Goal: Obtain resource: Obtain resource

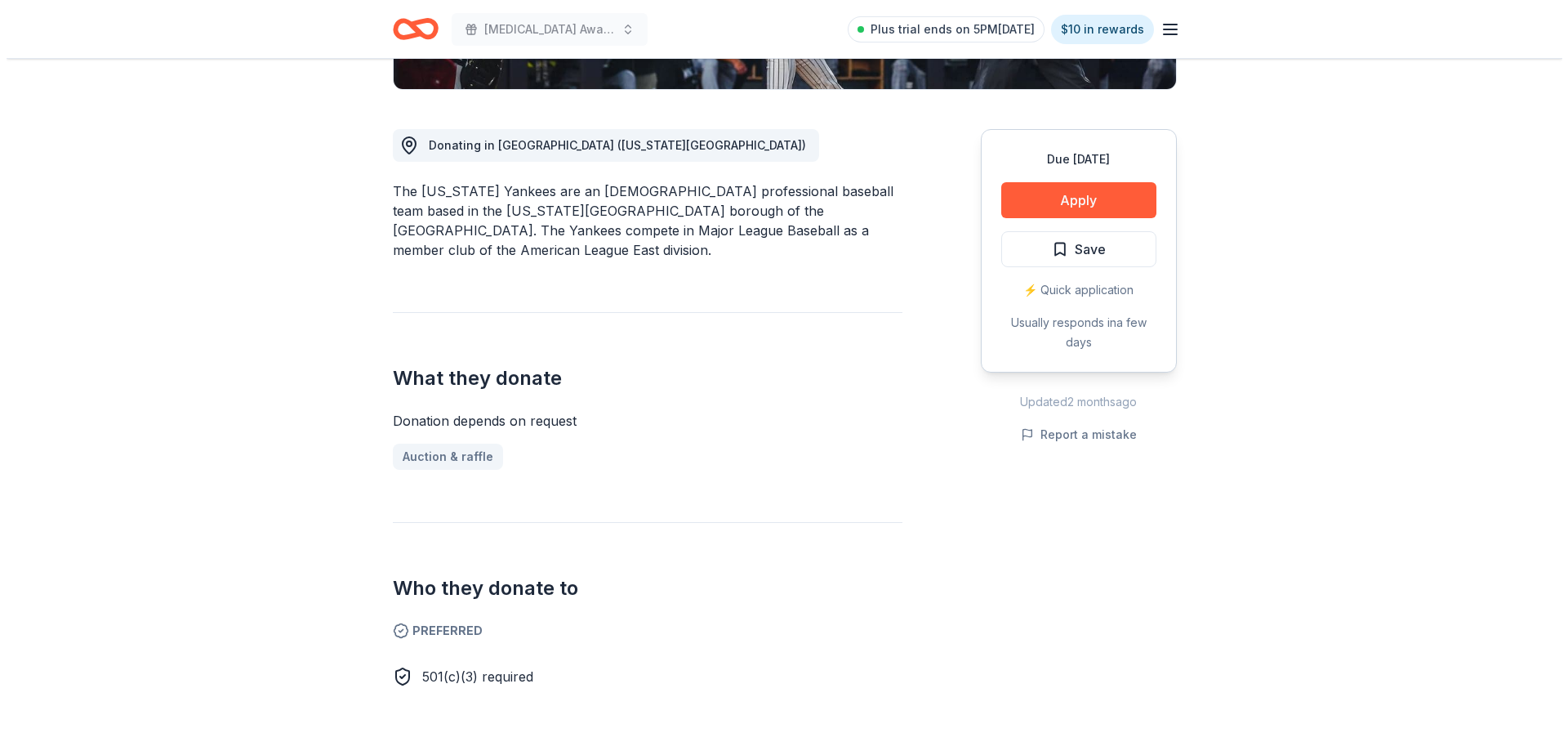
scroll to position [82, 0]
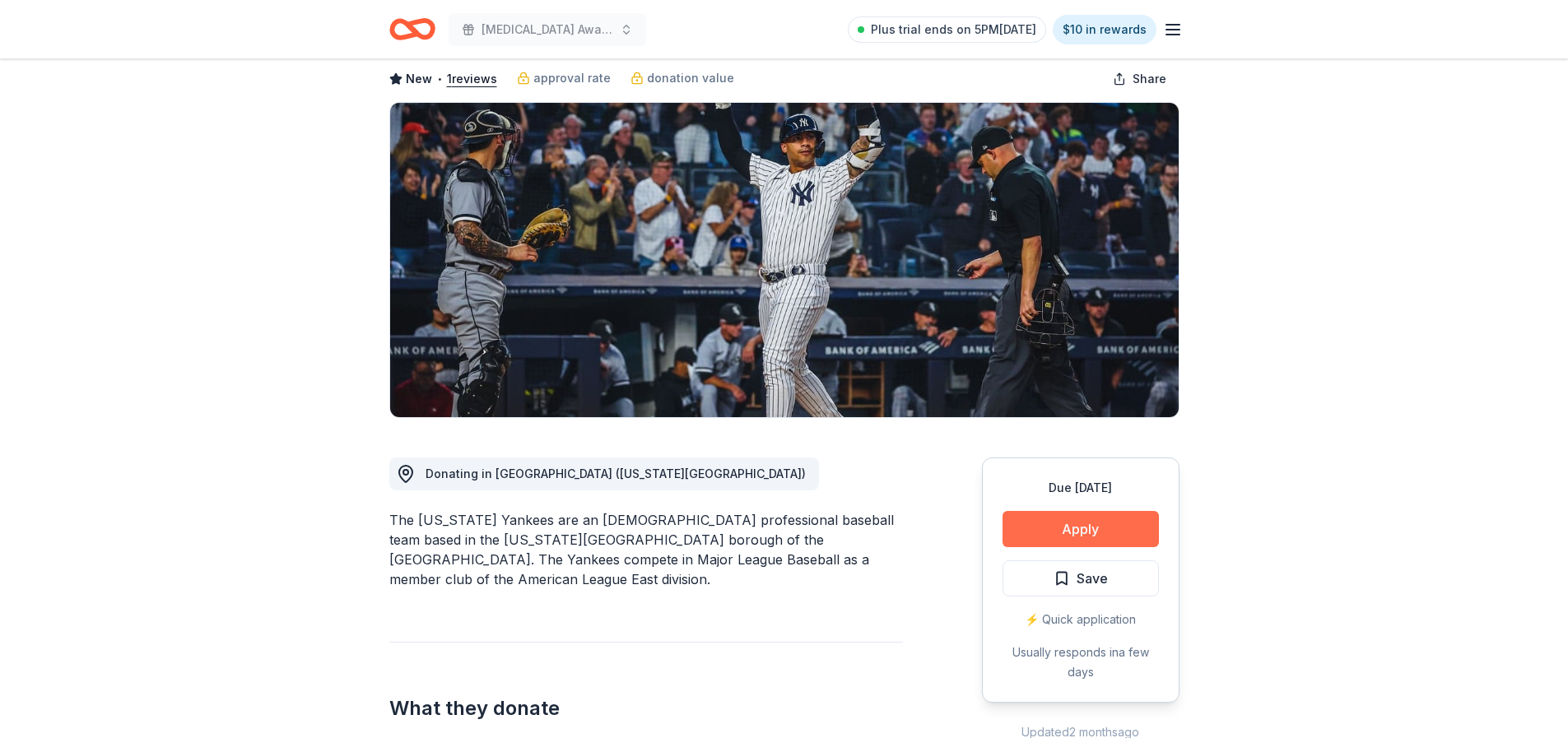
click at [1069, 528] on button "Apply" at bounding box center [1080, 529] width 156 height 36
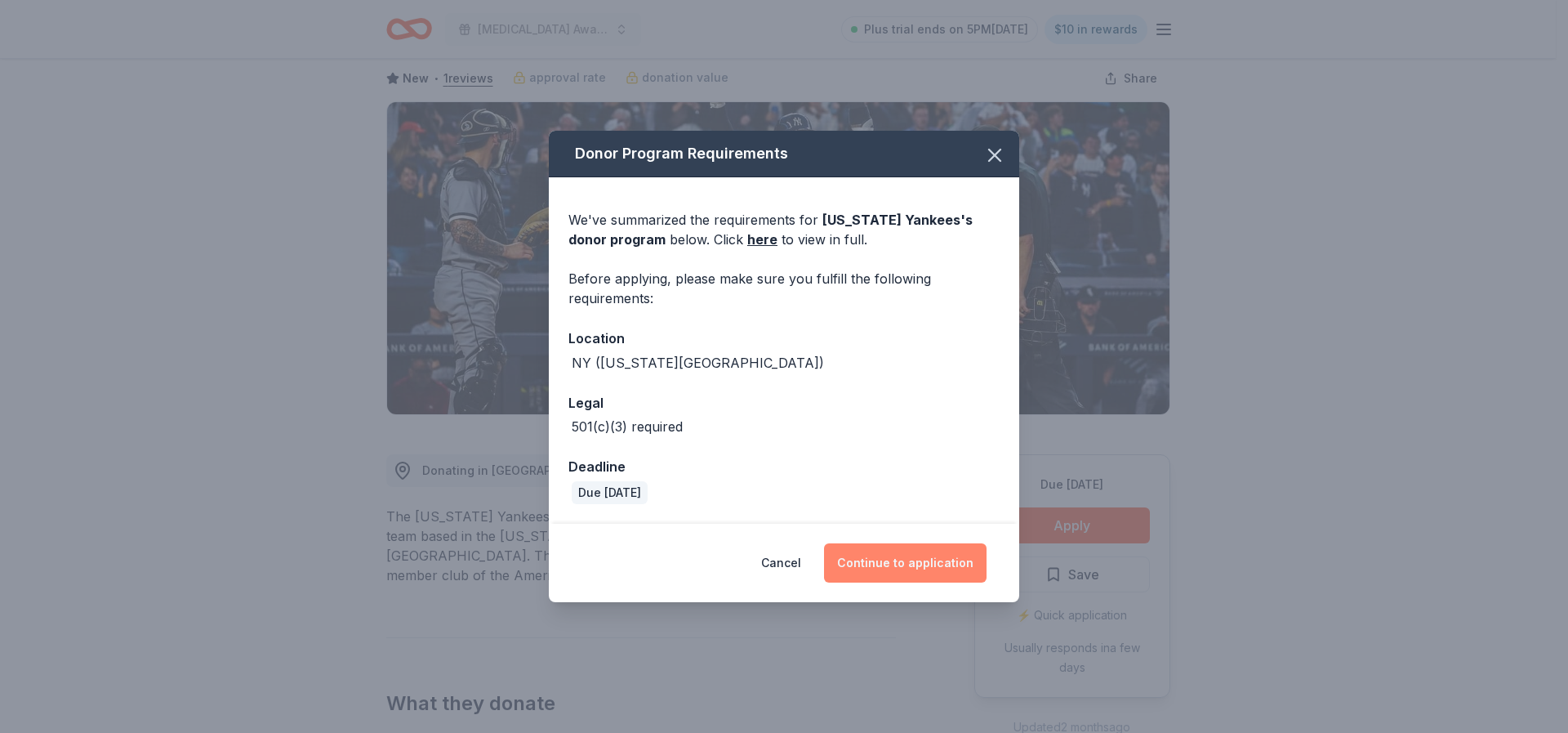
click at [925, 558] on button "Continue to application" at bounding box center [905, 563] width 163 height 39
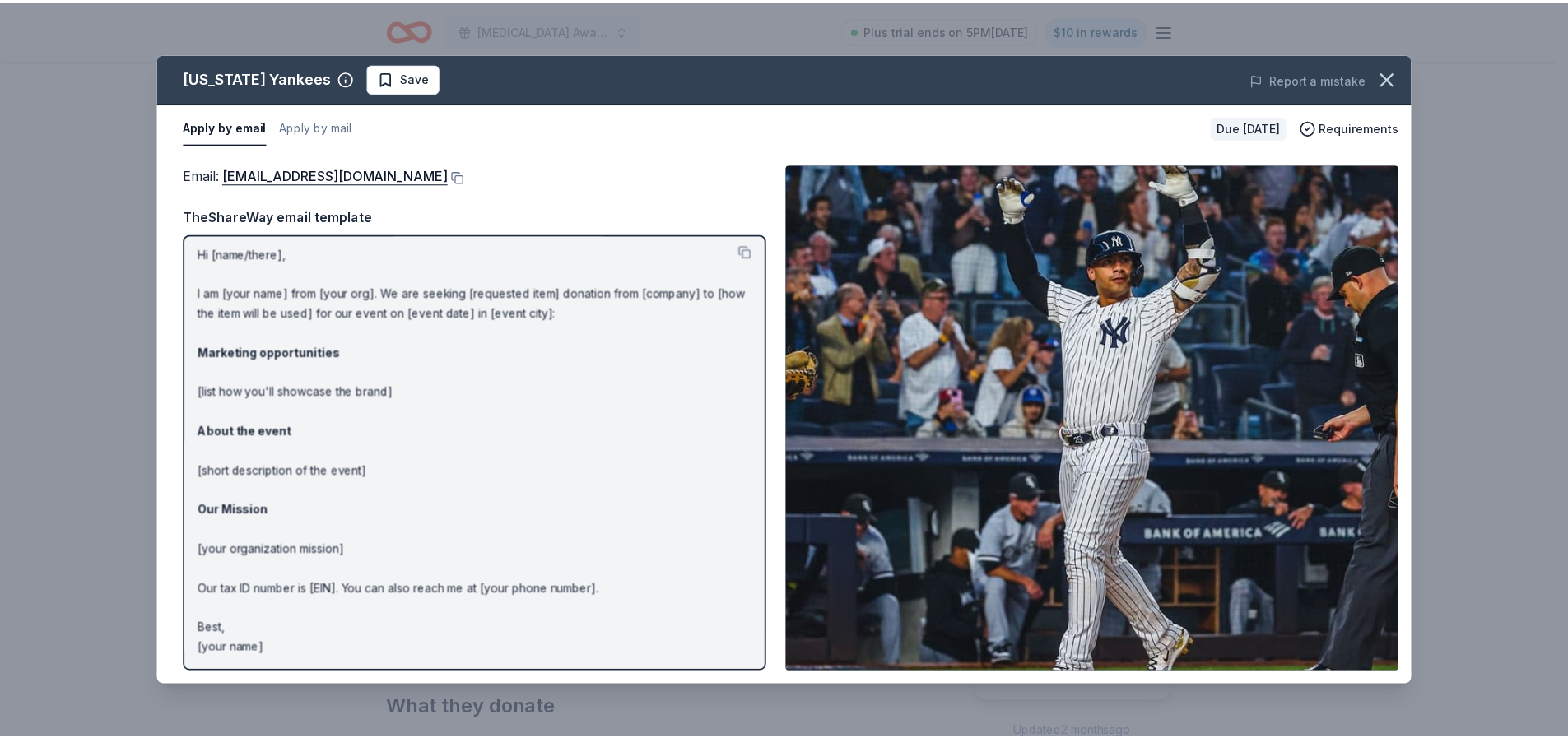
scroll to position [6, 0]
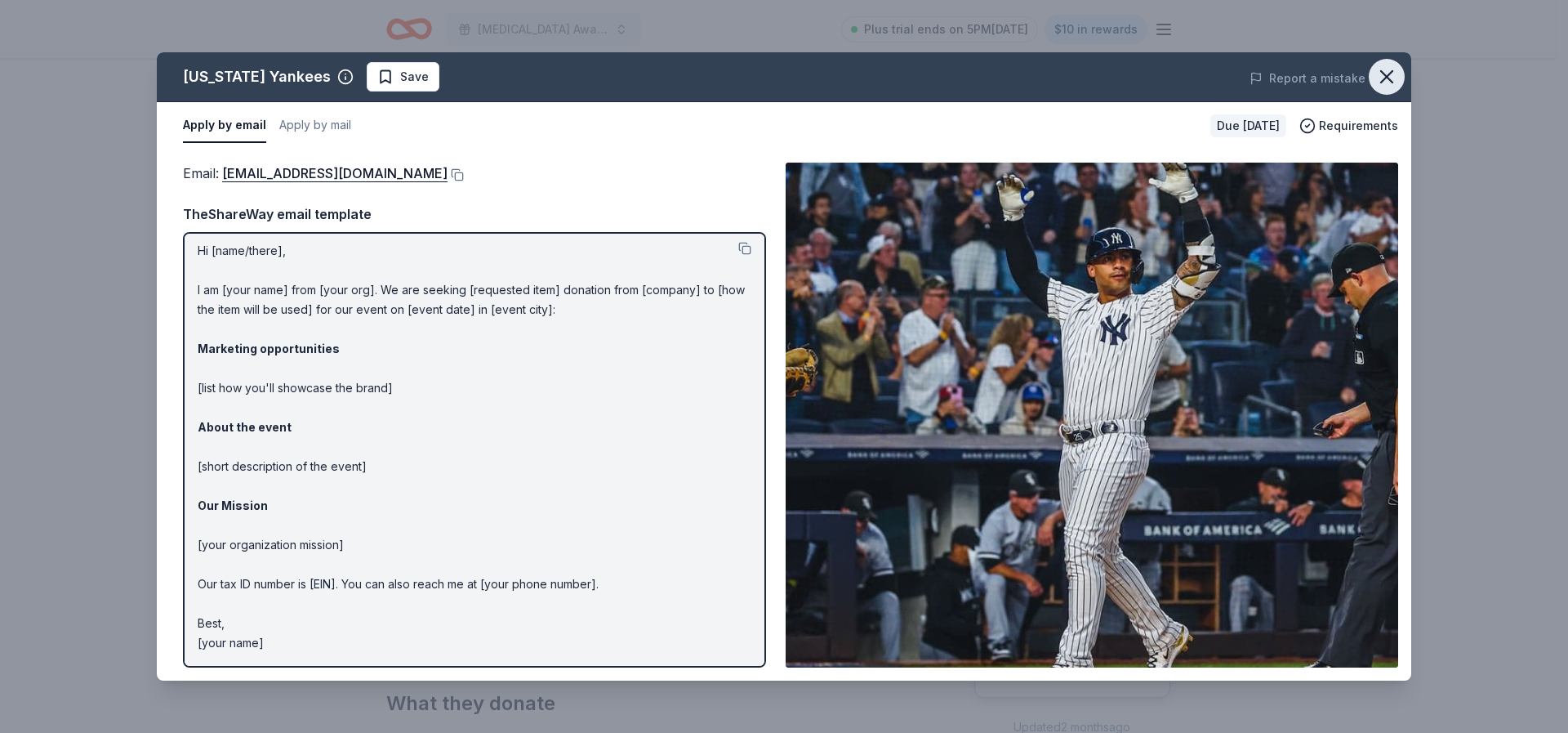
click at [1386, 75] on icon "button" at bounding box center [1387, 77] width 12 height 12
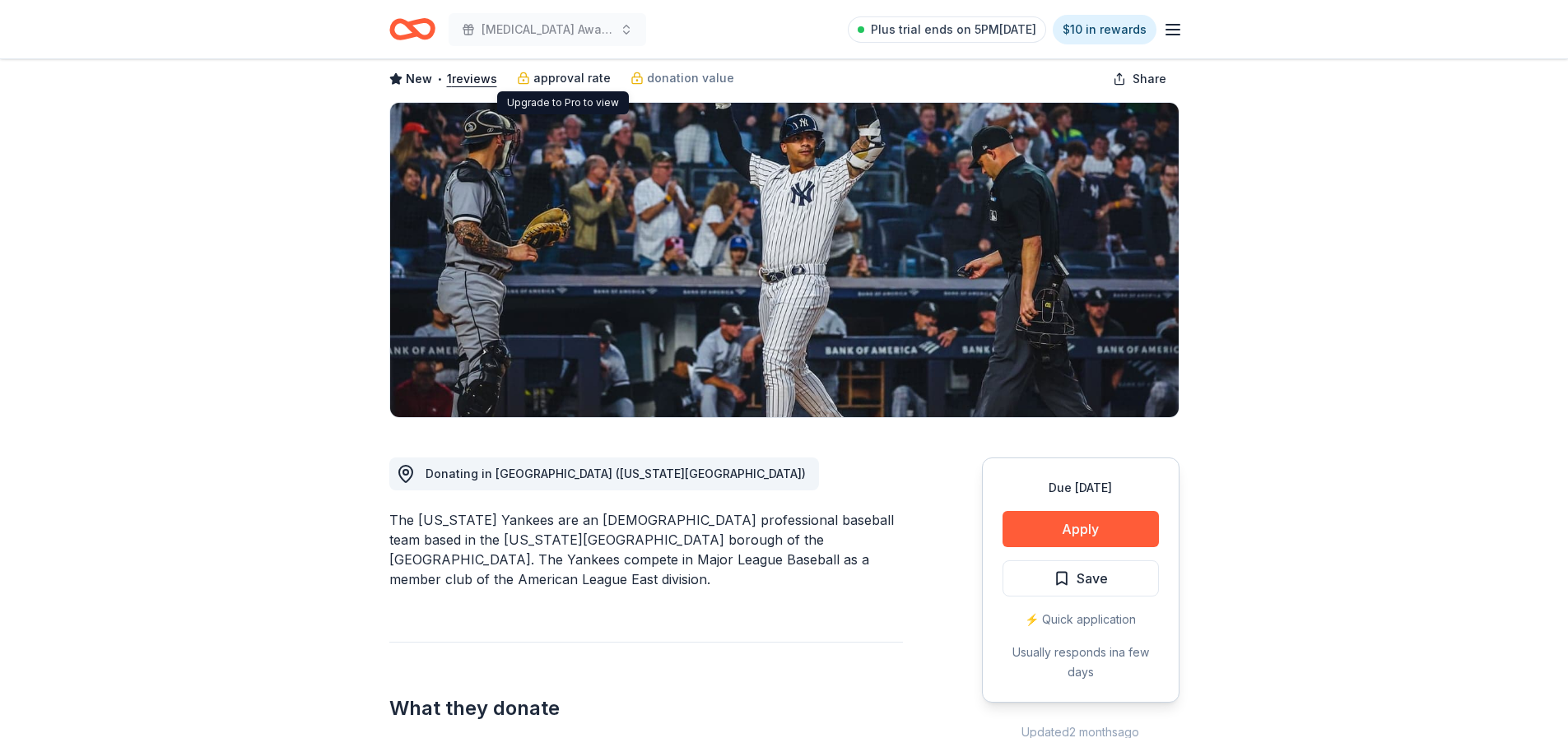
click at [553, 76] on span "approval rate" at bounding box center [571, 78] width 78 height 20
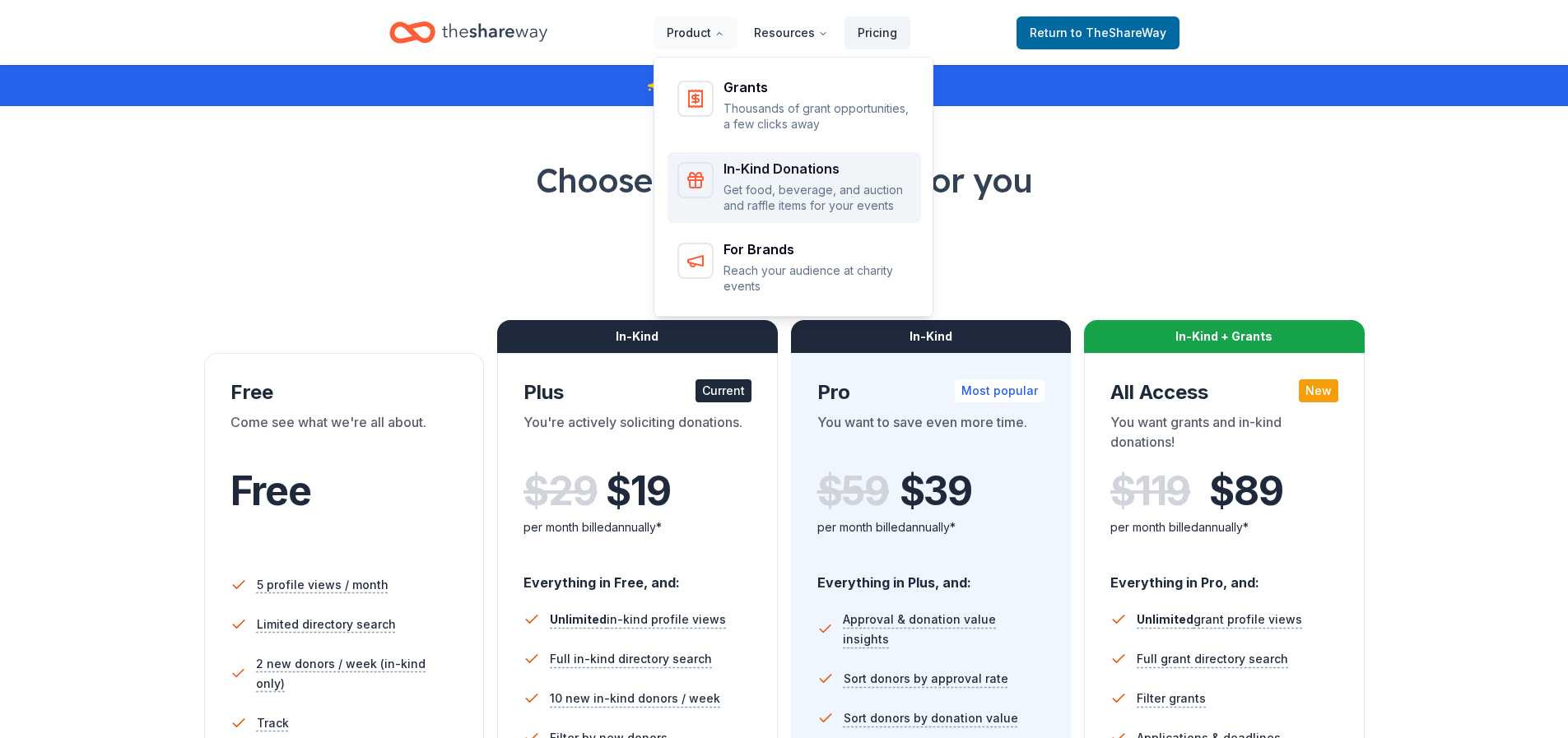
click at [820, 190] on p "Get food, beverage, and auction and raffle items for your events" at bounding box center [817, 198] width 188 height 32
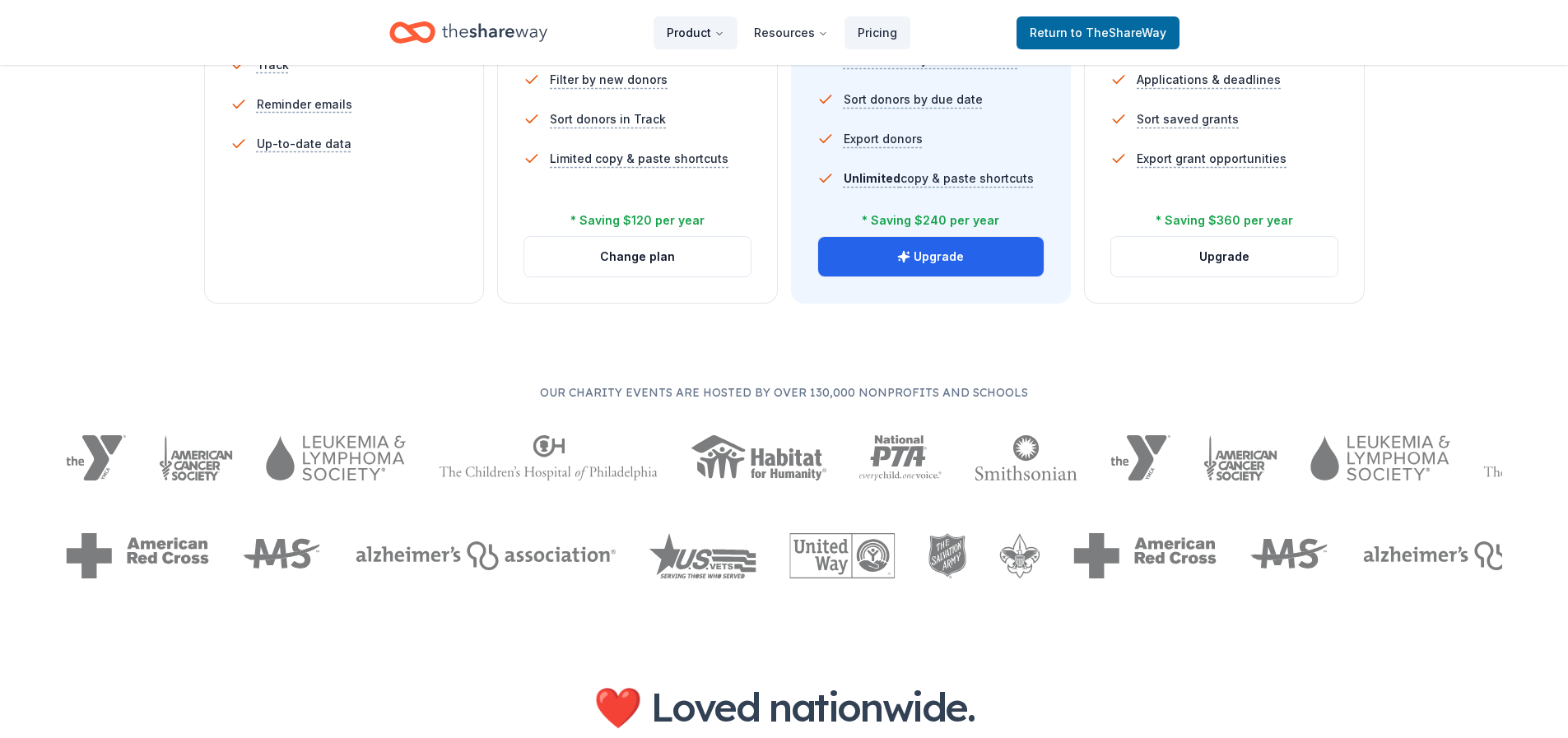
scroll to position [1152, 0]
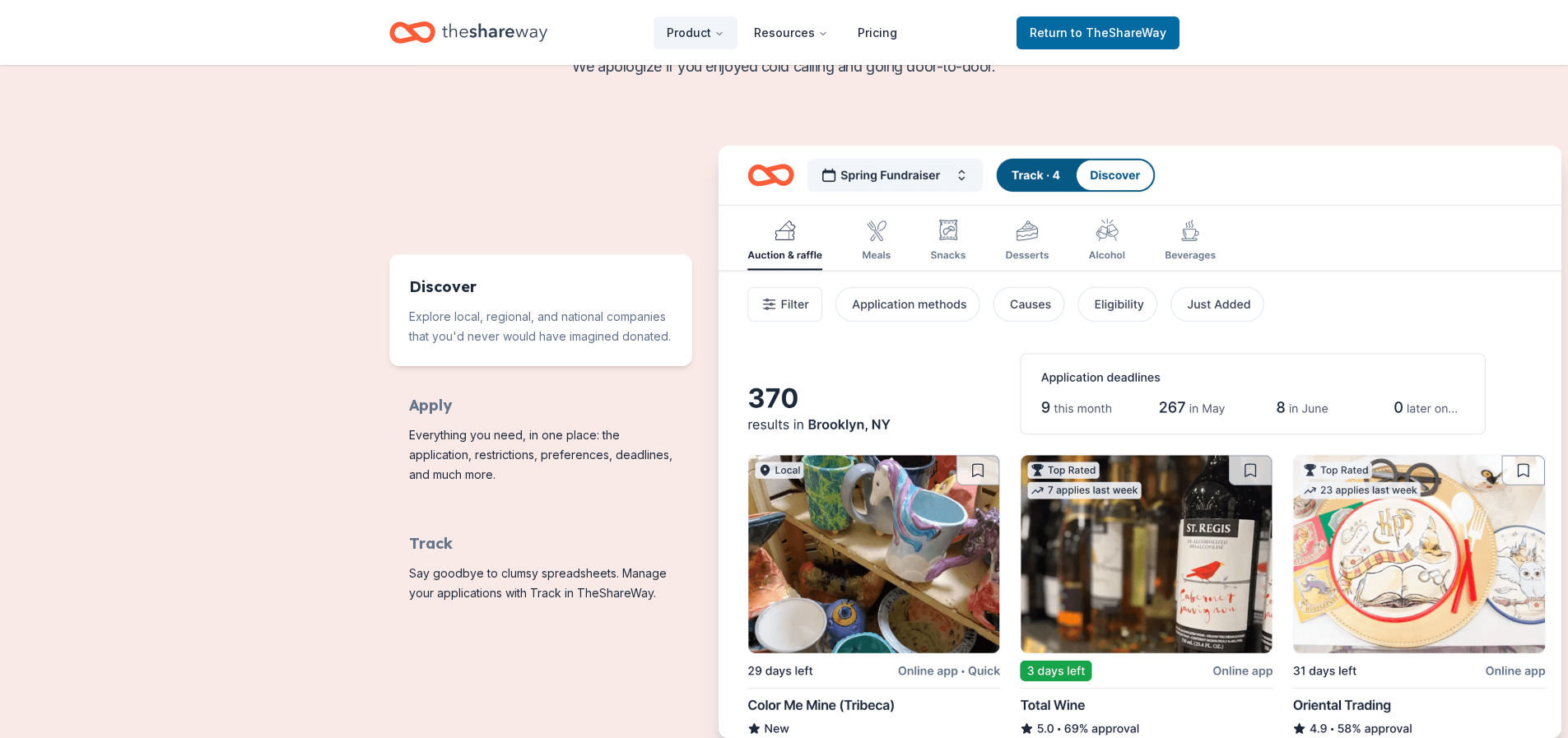
scroll to position [658, 0]
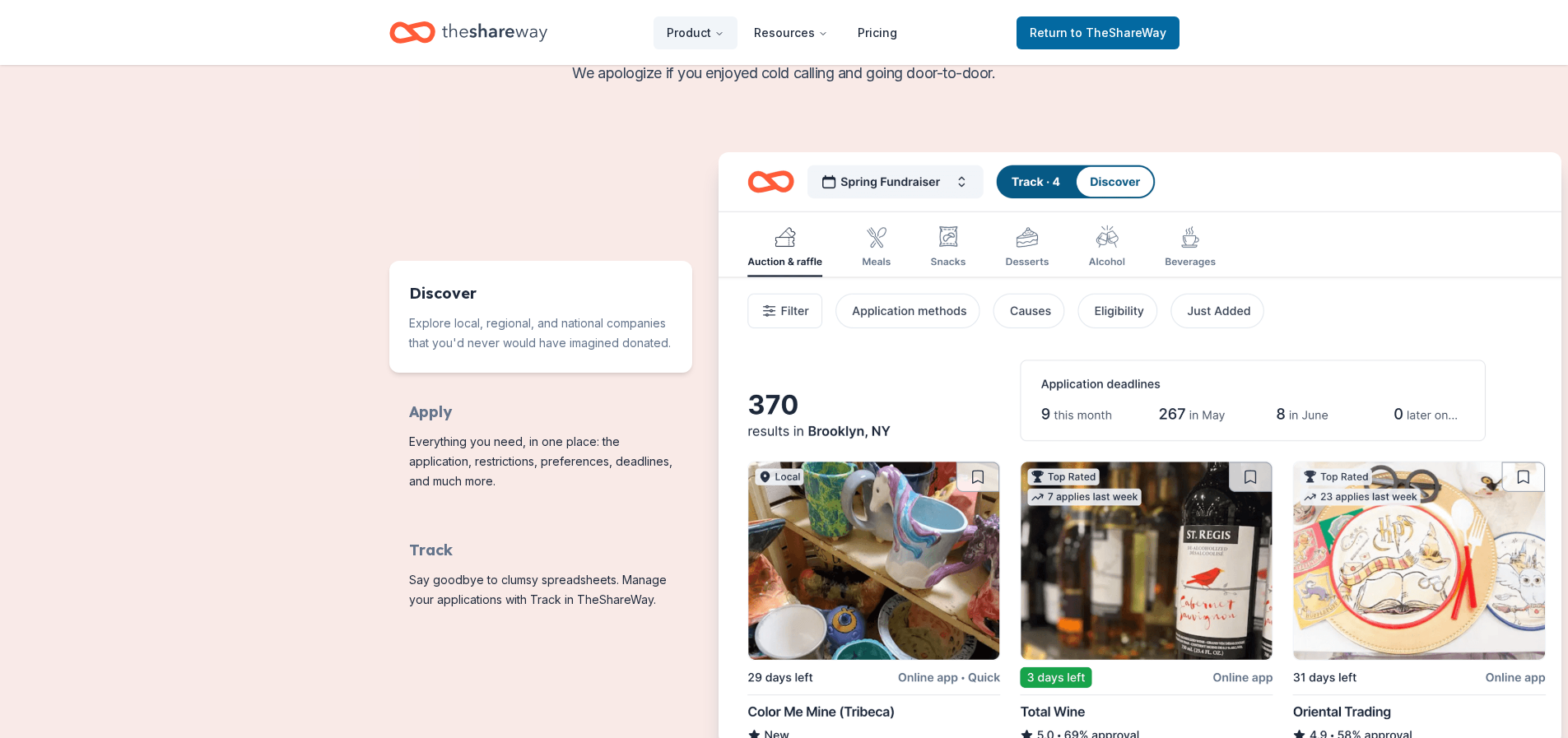
click at [1333, 710] on img "Features for running your books" at bounding box center [1139, 449] width 842 height 595
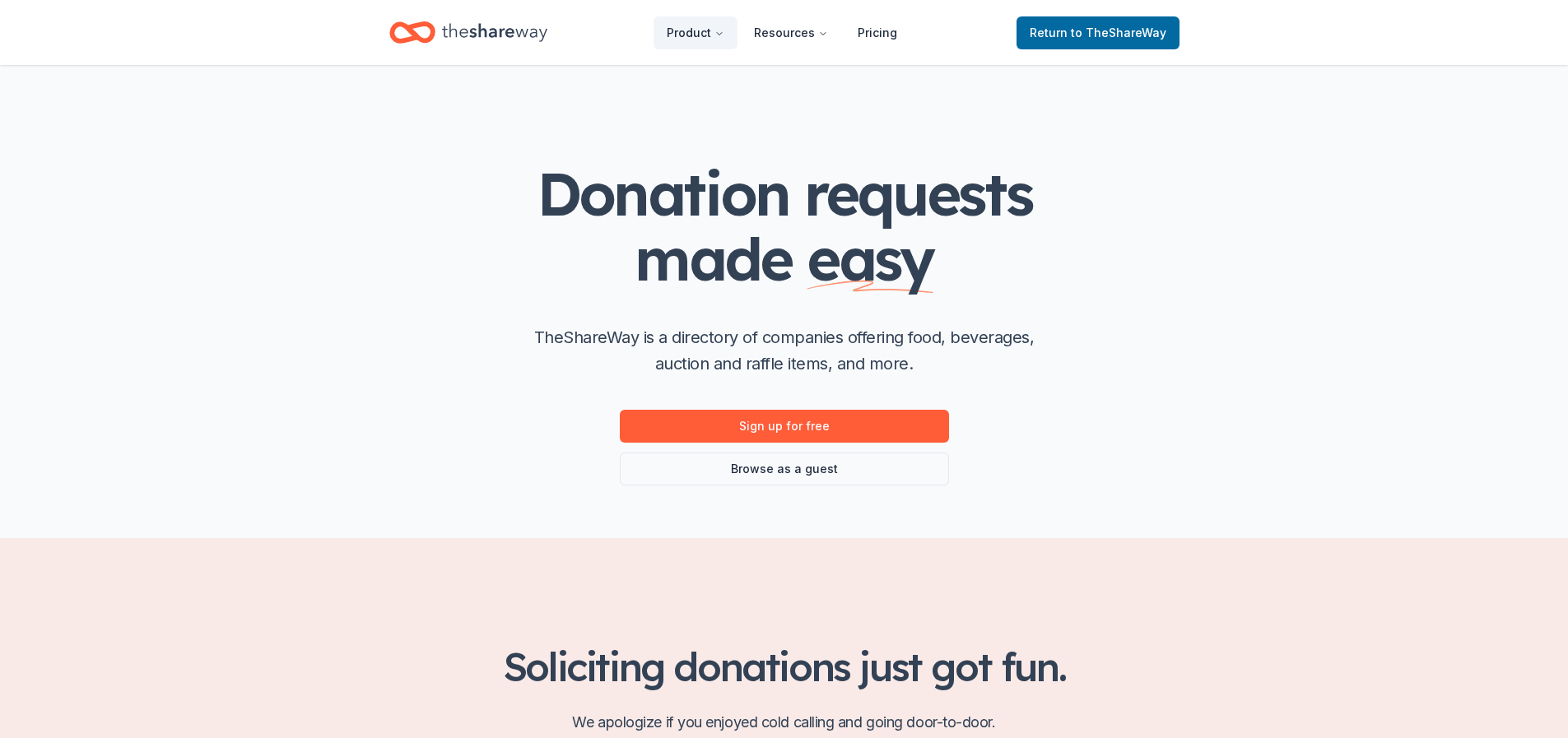
scroll to position [0, 0]
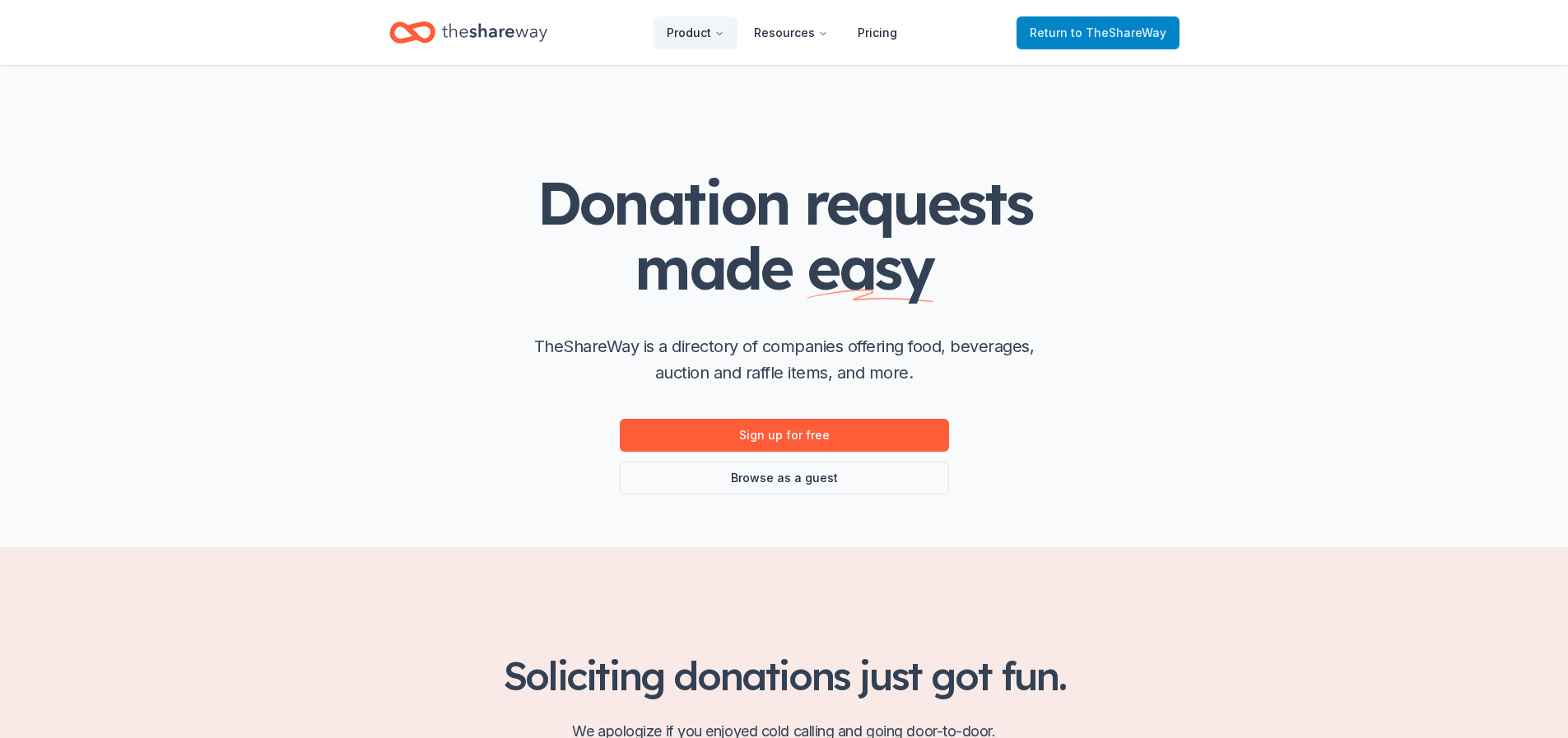
click at [1113, 25] on span "Return to TheShareWay" at bounding box center [1097, 32] width 137 height 20
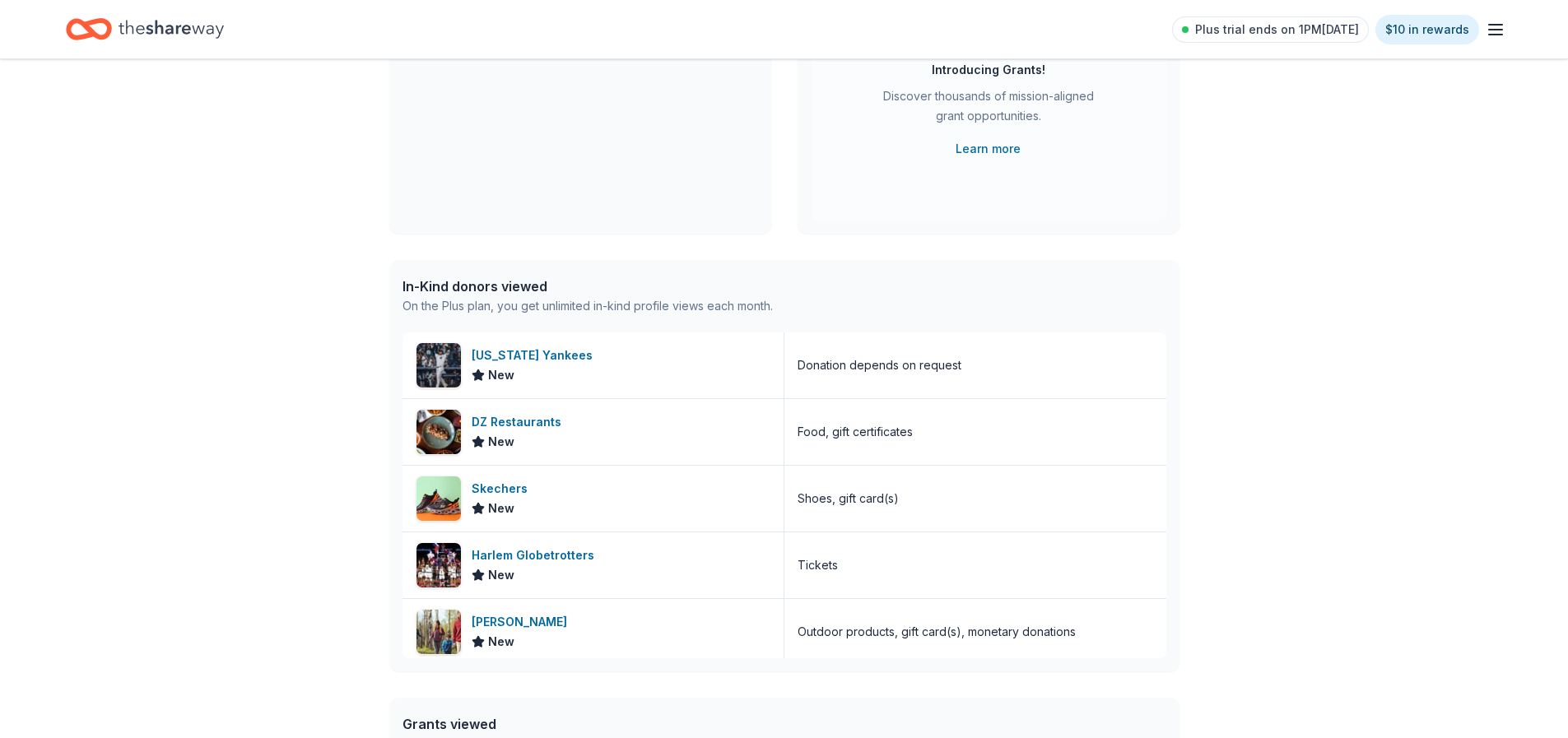
scroll to position [329, 0]
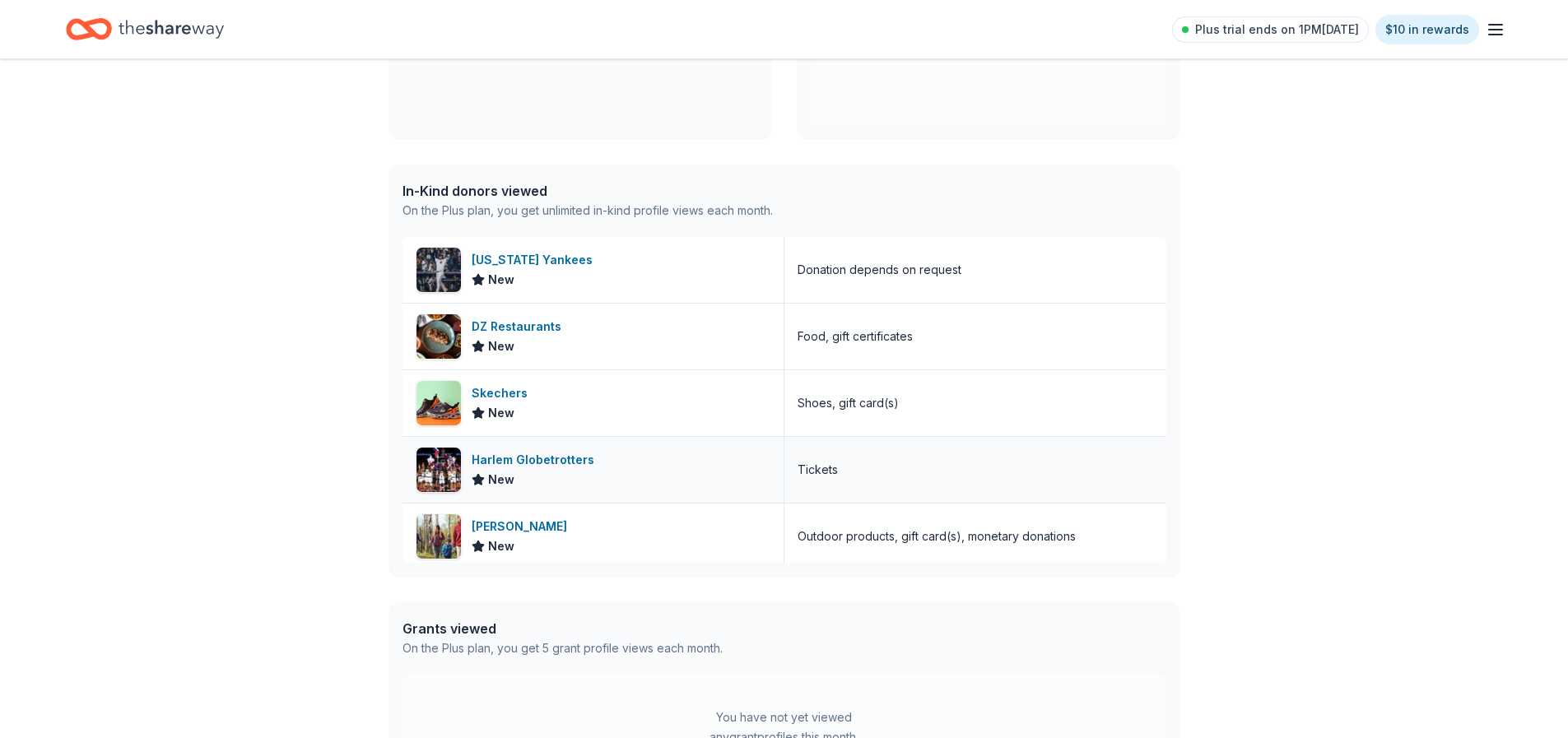
click at [538, 454] on div "Harlem Globetrotters" at bounding box center [536, 460] width 129 height 20
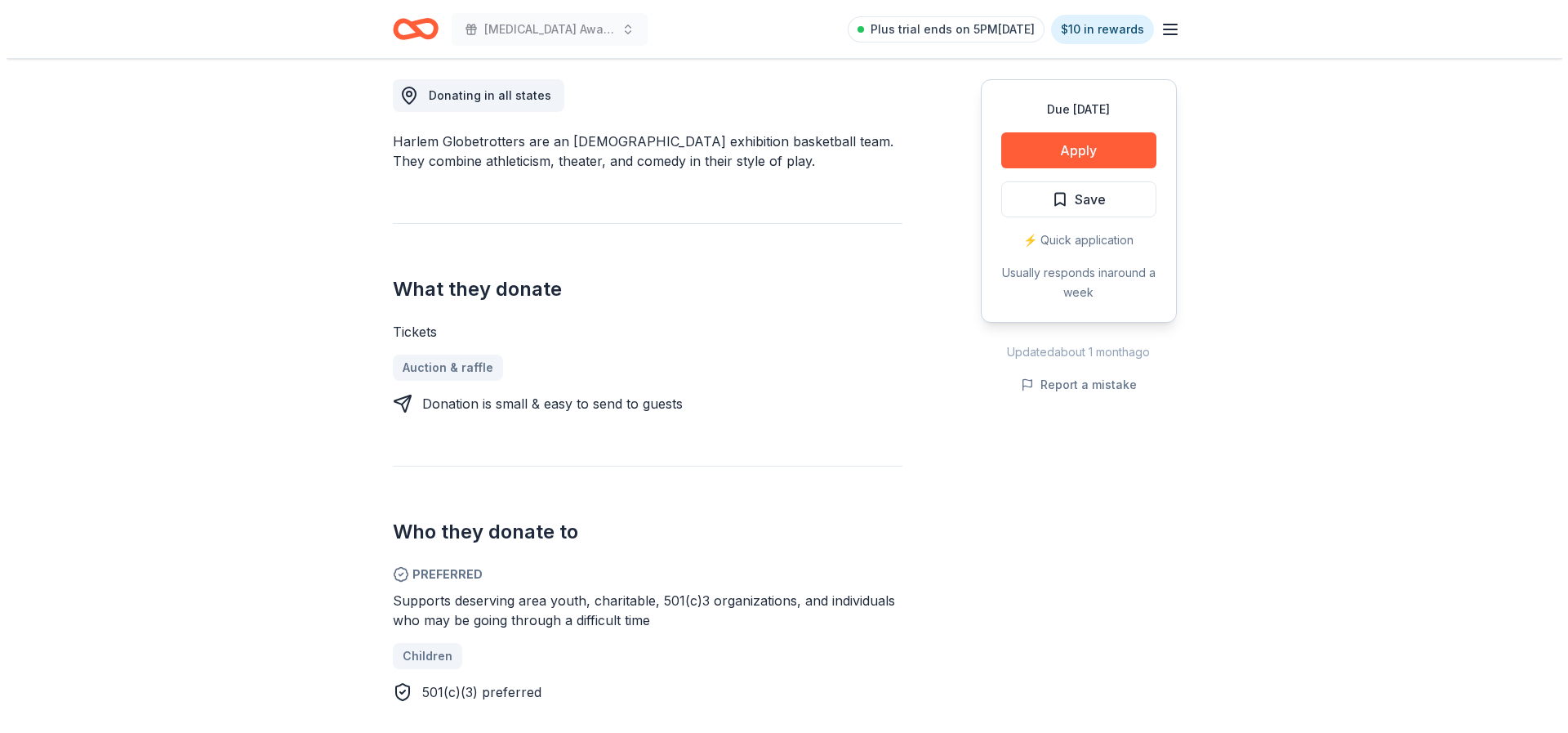
scroll to position [490, 0]
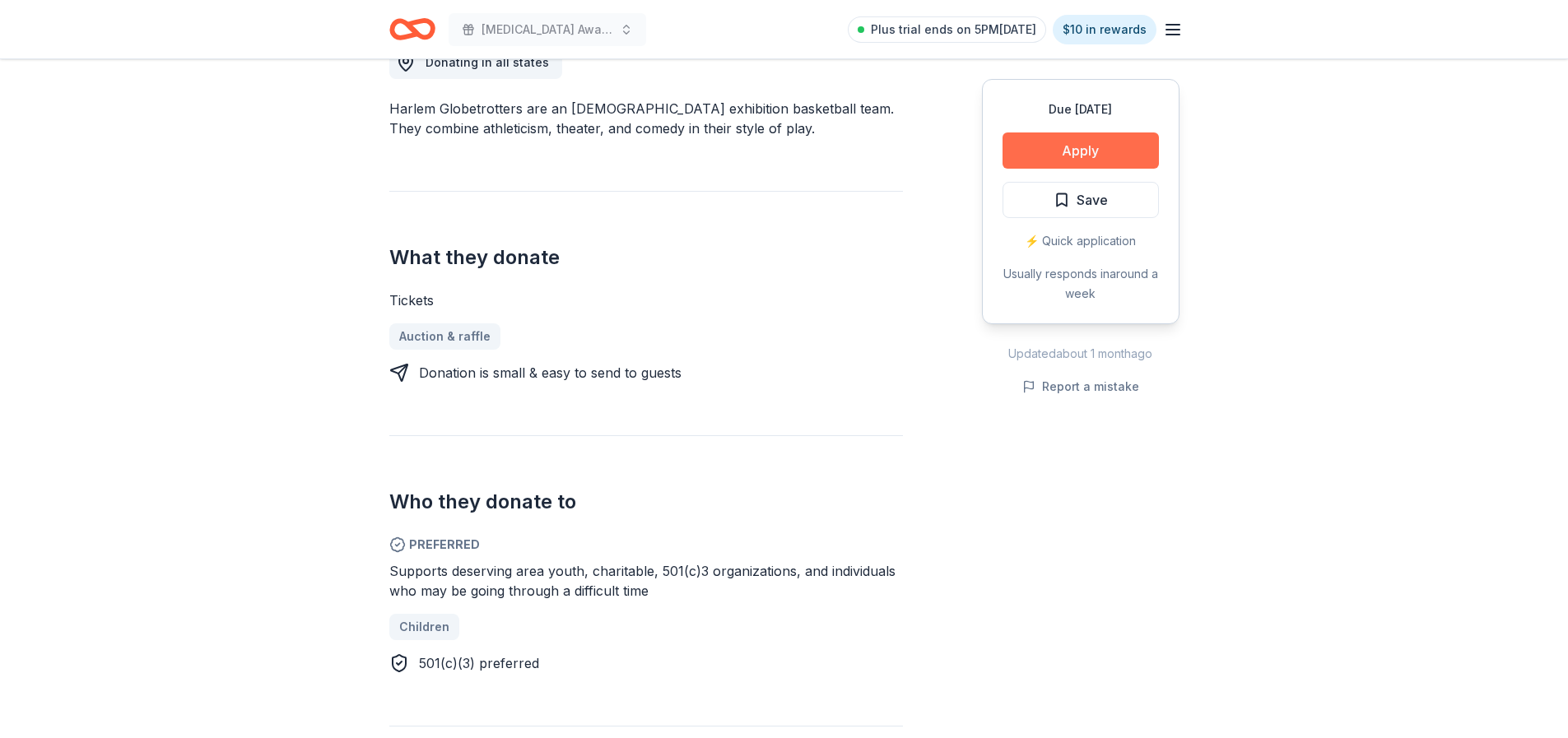
click at [1081, 148] on button "Apply" at bounding box center [1080, 150] width 156 height 36
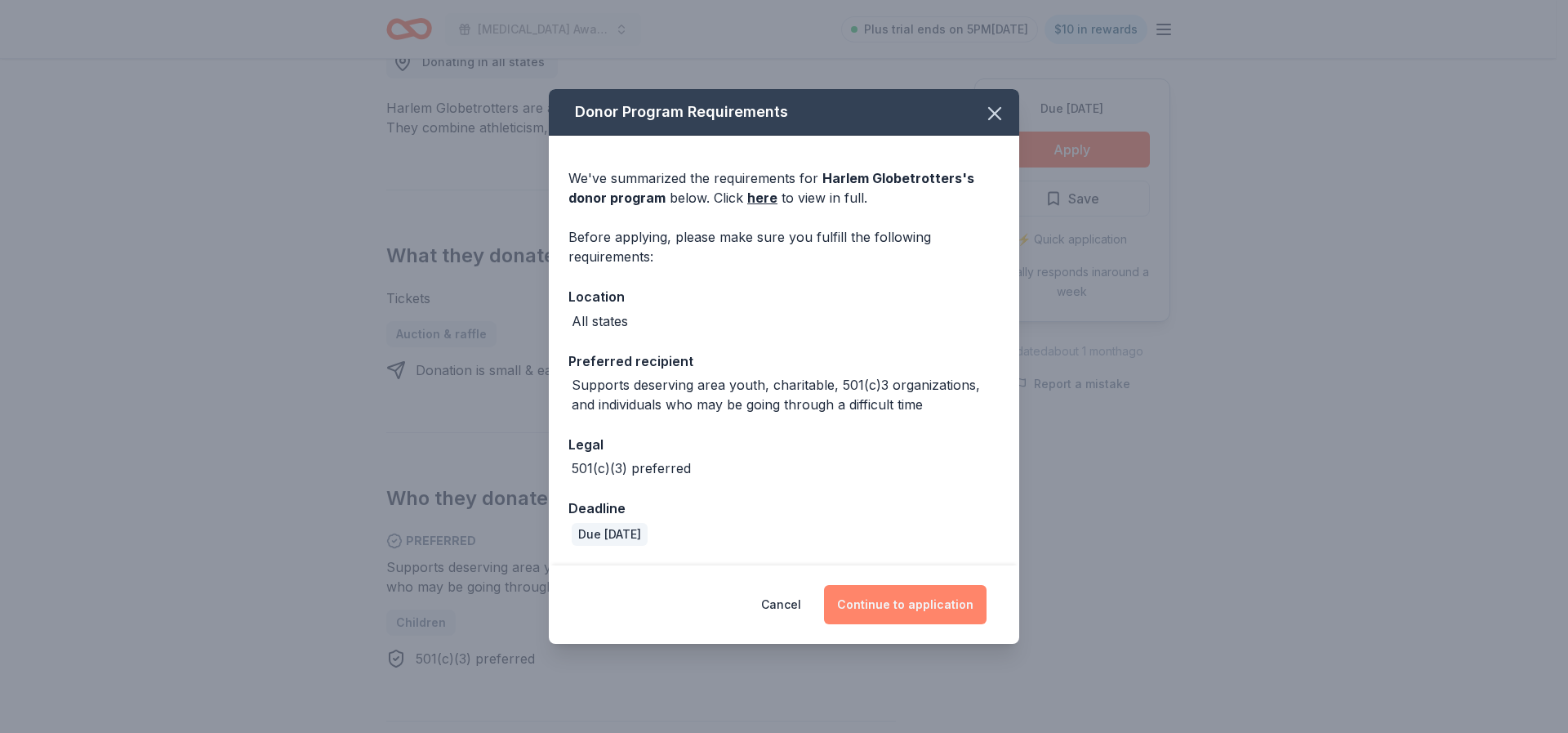
click at [901, 603] on button "Continue to application" at bounding box center [905, 604] width 163 height 39
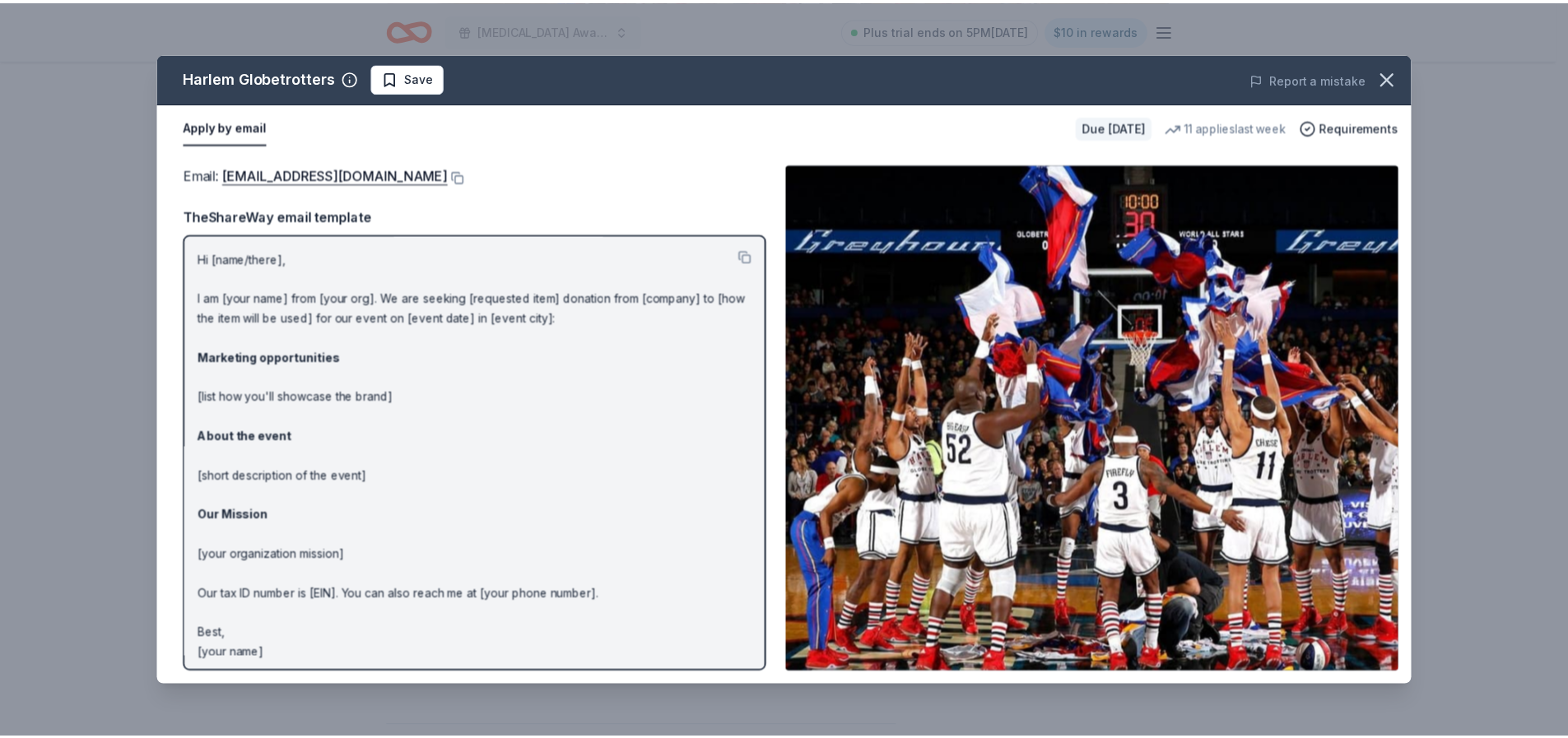
scroll to position [6, 0]
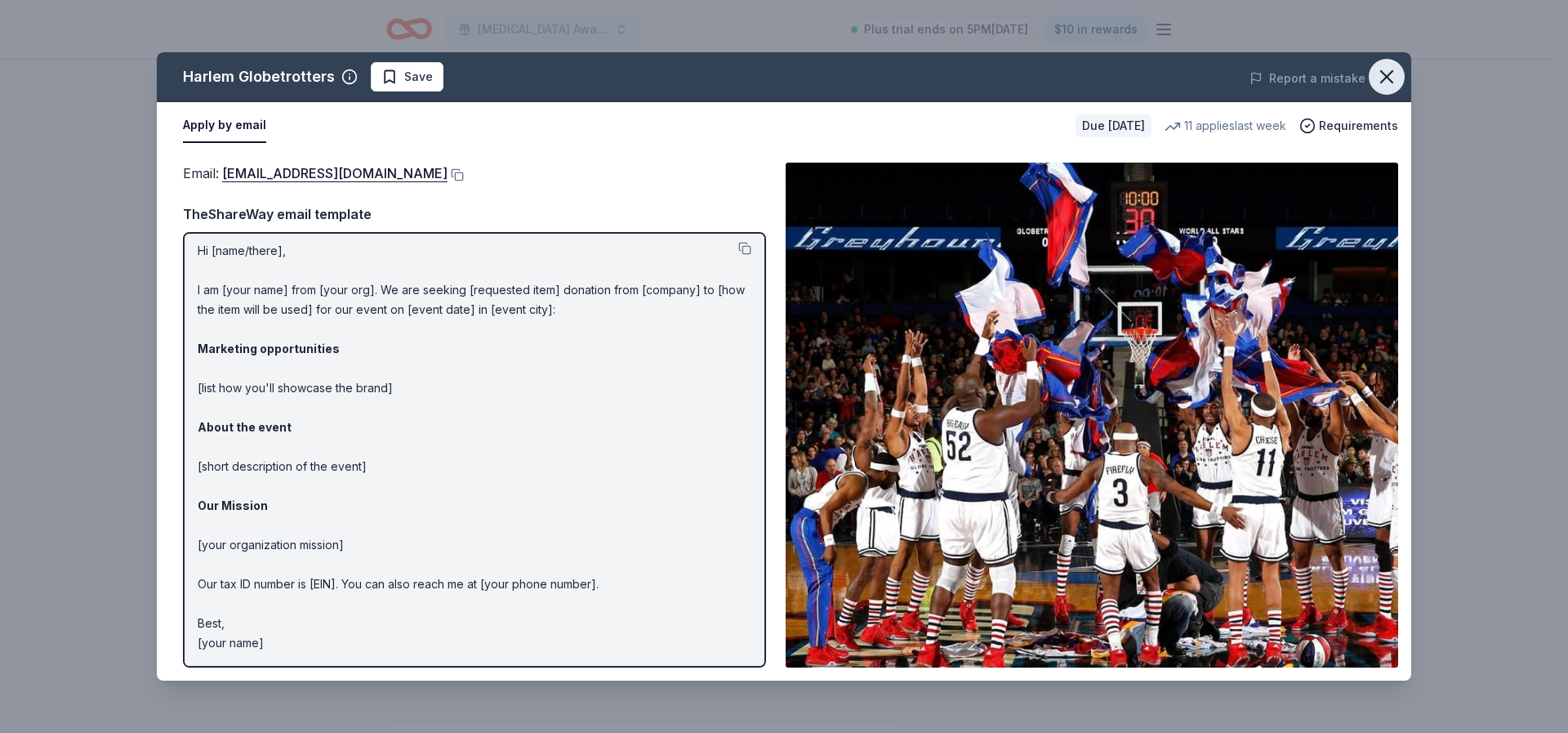
click at [1390, 78] on icon "button" at bounding box center [1387, 76] width 22 height 22
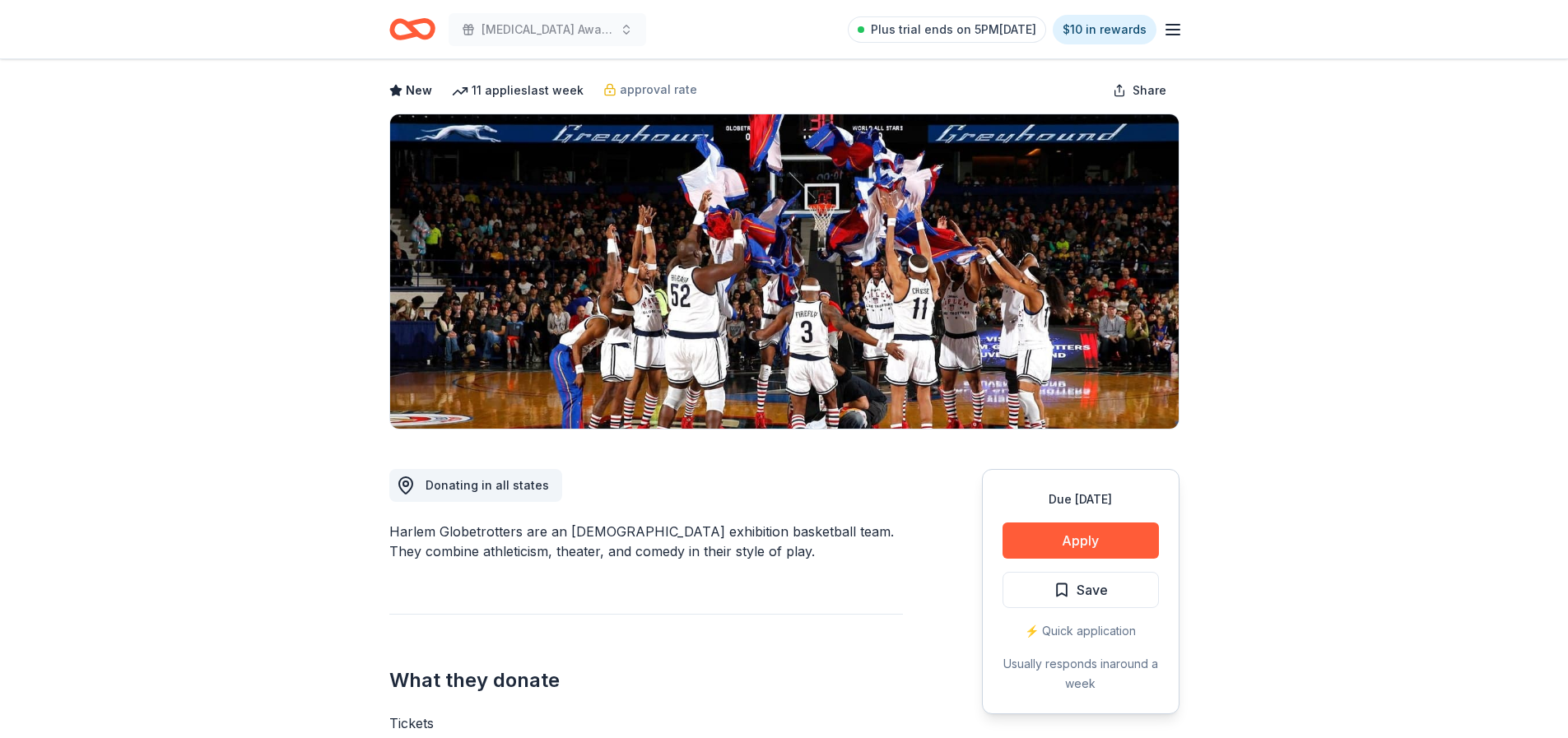
scroll to position [0, 0]
